Goal: Navigation & Orientation: Find specific page/section

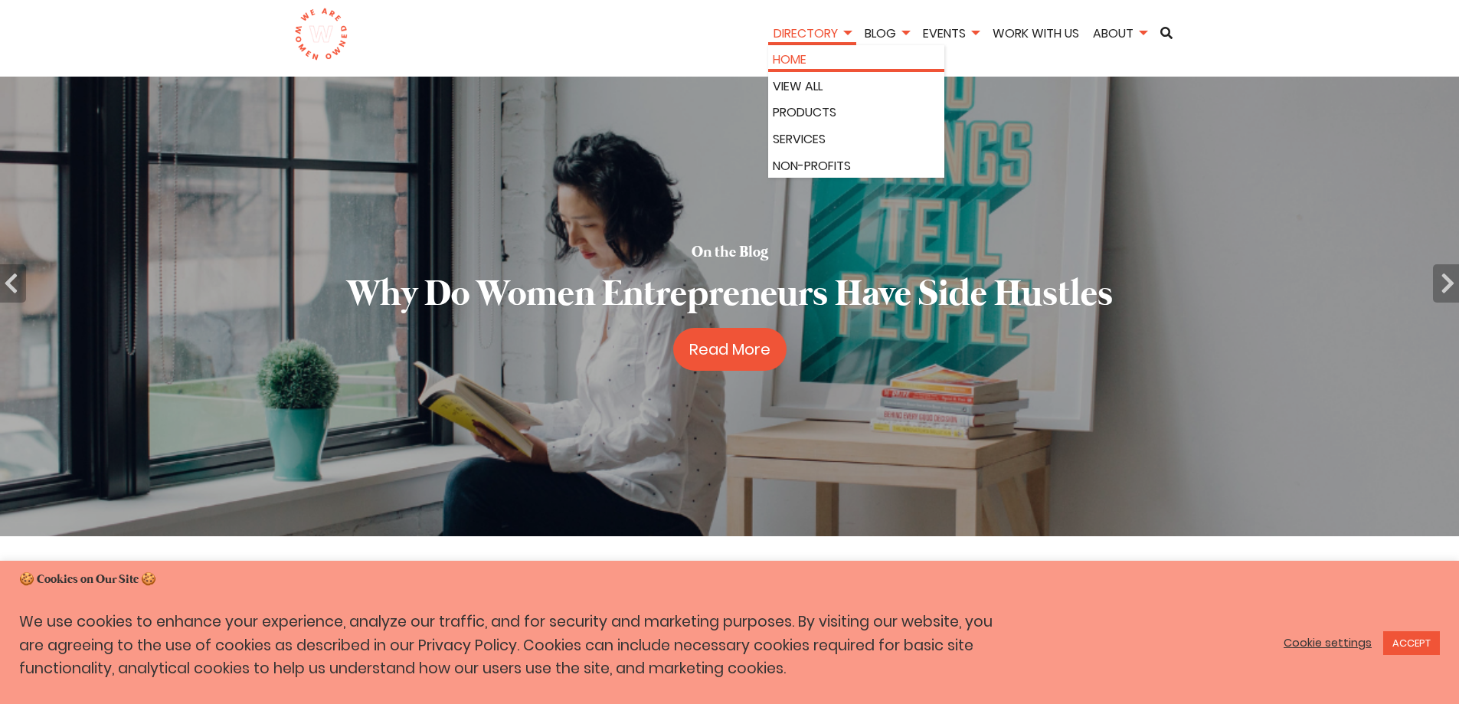
click at [804, 60] on link "Home" at bounding box center [856, 60] width 167 height 20
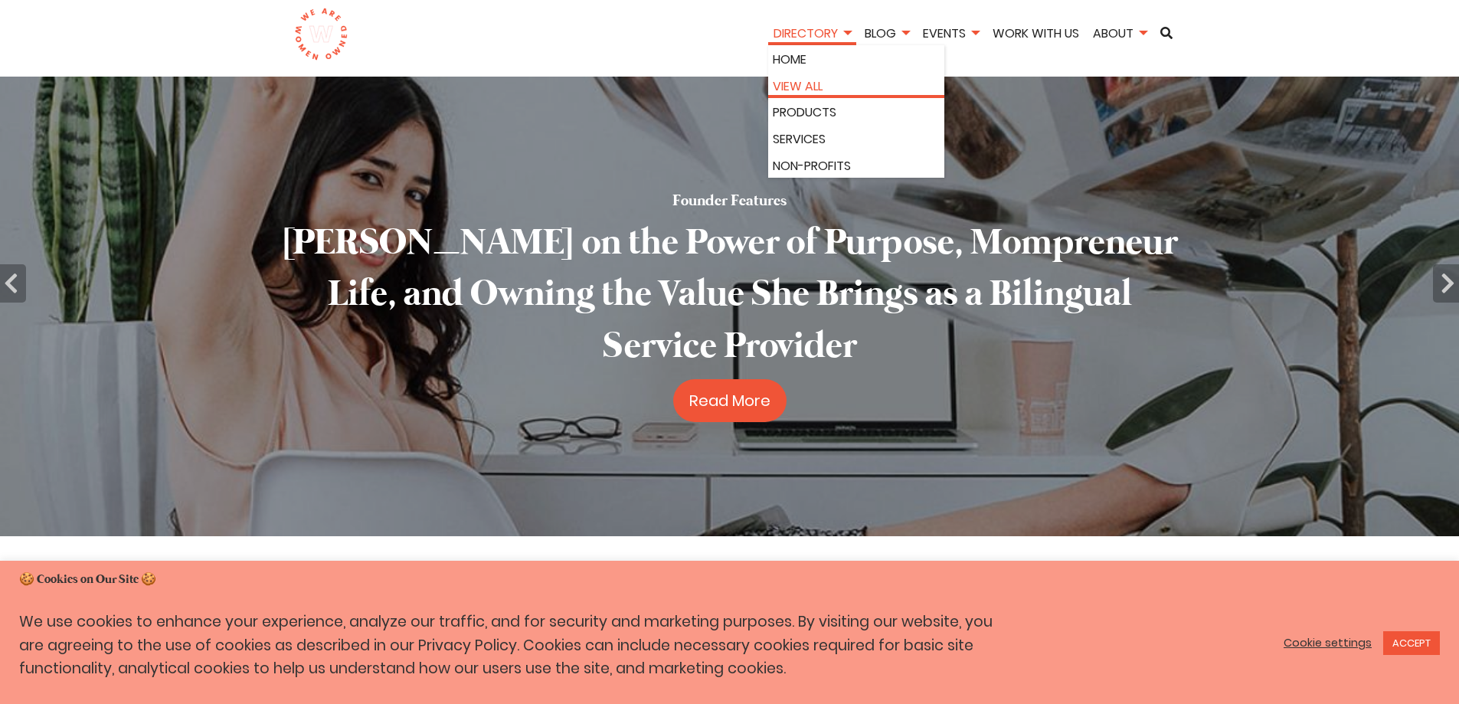
click at [800, 86] on link "View All" at bounding box center [856, 87] width 167 height 20
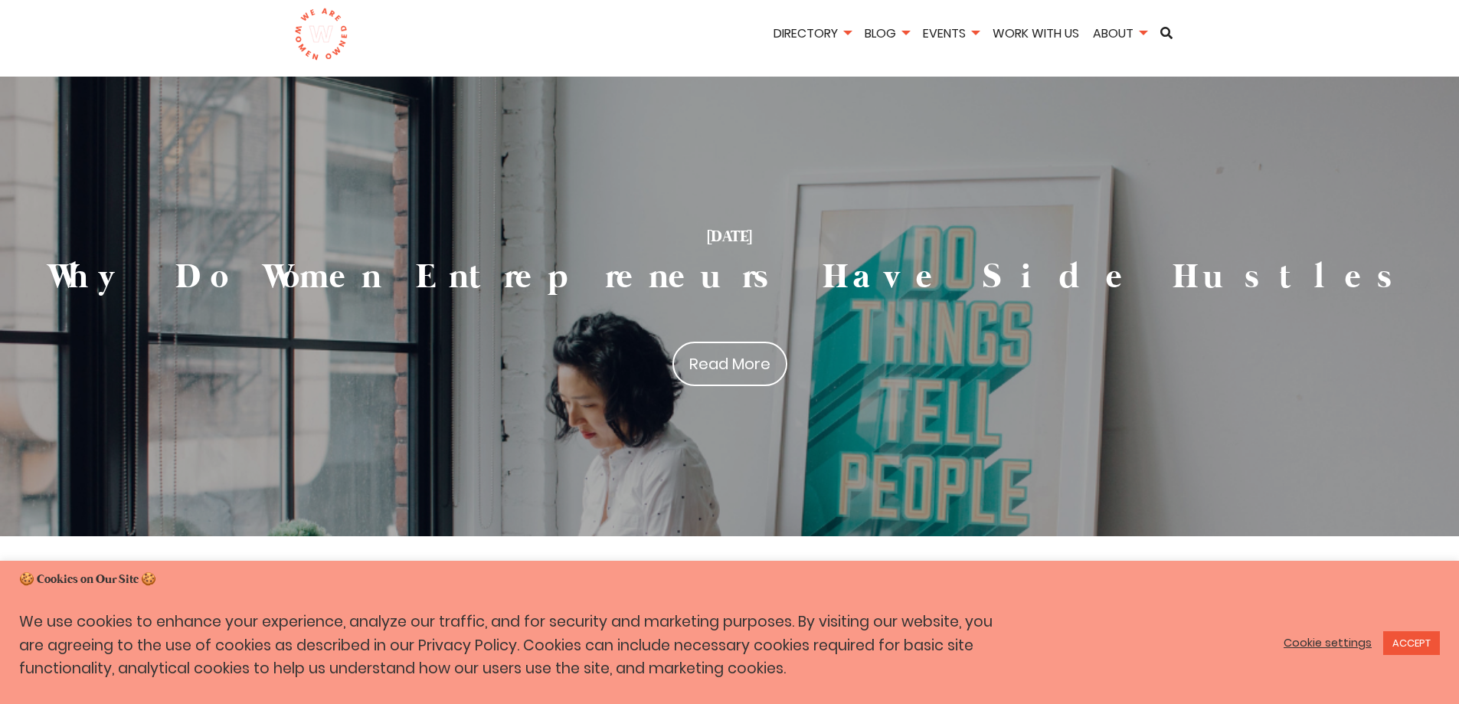
click at [326, 36] on img at bounding box center [321, 35] width 54 height 54
